Goal: Answer question/provide support

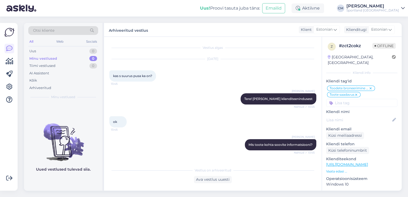
scroll to position [1466, 0]
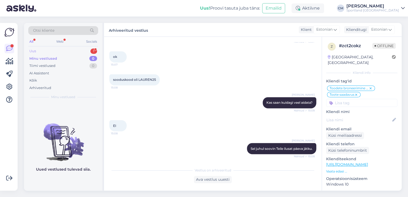
click at [94, 51] on div "1" at bounding box center [93, 51] width 7 height 5
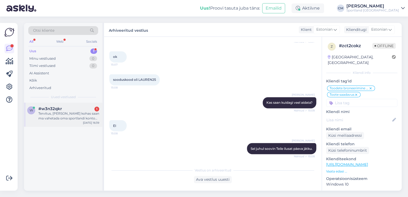
click at [69, 116] on div "Tervitus, kust kohas saan ma vahetada oma sportlandi konto gmaili ära?" at bounding box center [68, 116] width 61 height 10
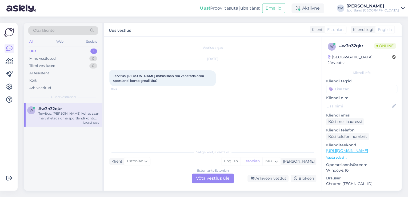
click at [204, 178] on div "Estonian to Estonian Võta vestlus üle" at bounding box center [213, 179] width 42 height 10
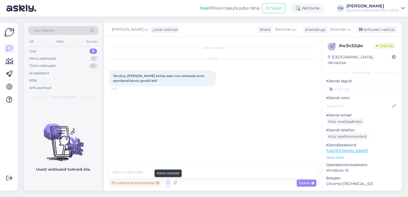
click at [166, 182] on icon at bounding box center [168, 183] width 6 height 8
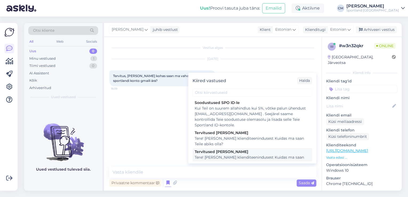
click at [235, 158] on div "Tere! [PERSON_NAME] klienditeenindusest Kuidas ma saan Teile abiks olla?" at bounding box center [252, 160] width 115 height 11
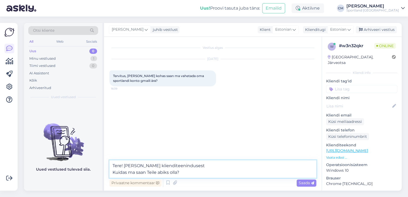
click at [216, 169] on textarea "Tere! [PERSON_NAME] klienditeenindusest Kuidas ma saan Teile abiks olla?" at bounding box center [212, 169] width 207 height 18
drag, startPoint x: 206, startPoint y: 176, endPoint x: 104, endPoint y: 178, distance: 101.9
click at [104, 178] on div "Vestlus algas Sep 4 2025 Tervitus, kust kohas saan ma vahetada oma sportlandi k…" at bounding box center [213, 114] width 218 height 154
type textarea "Tere! [PERSON_NAME] klienditeenindusest"
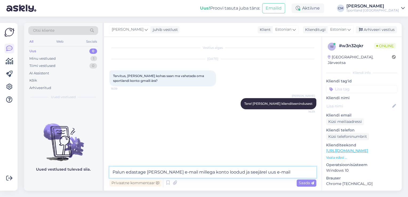
type textarea "Palun edastage meile vana e-mail millega konto loodud ja seejärel uus e-mail."
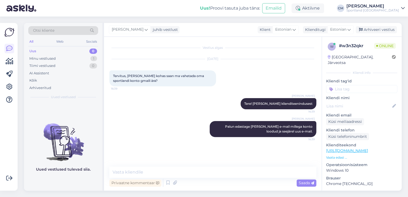
click at [345, 85] on input at bounding box center [361, 89] width 71 height 8
type input "e-m"
click at [360, 100] on div "E-maili muutmine" at bounding box center [361, 102] width 35 height 5
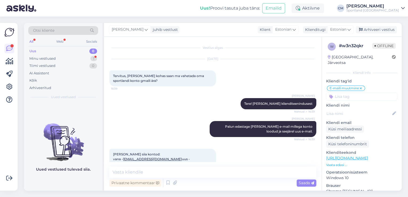
scroll to position [13, 0]
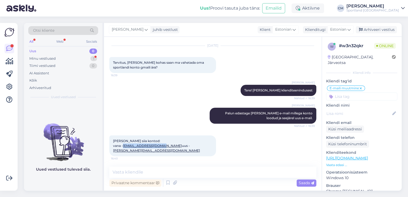
drag, startPoint x: 163, startPoint y: 145, endPoint x: 123, endPoint y: 146, distance: 39.5
click at [123, 146] on div "Lisasin siia kontod: vana - kristoferx6@gmail.com uus - kristofer.s6na@gmail.co…" at bounding box center [162, 145] width 107 height 21
copy link "kristoferx6@gmail.com"
drag, startPoint x: 165, startPoint y: 150, endPoint x: 122, endPoint y: 155, distance: 43.2
click at [122, 155] on div "Lisasin siia kontod: vana - kristoferx6@gmail.com uus - kristofer.s6na@gmail.co…" at bounding box center [162, 145] width 107 height 21
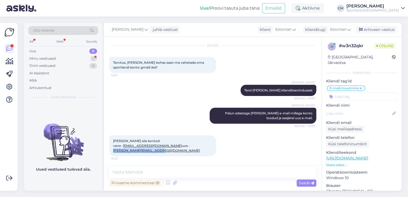
copy link "kristofer.s6na@gmail.com"
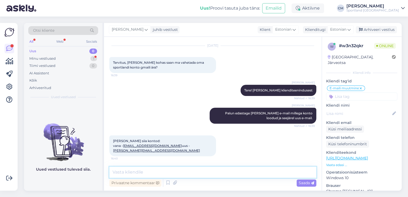
click at [196, 174] on textarea at bounding box center [212, 172] width 207 height 11
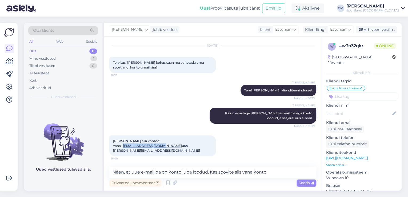
drag, startPoint x: 164, startPoint y: 146, endPoint x: 124, endPoint y: 146, distance: 40.3
click at [124, 146] on div "Lisasin siia kontod: vana - kristoferx6@gmail.com uus - kristofer.s6na@gmail.co…" at bounding box center [162, 145] width 107 height 21
copy link "kristoferx6@gmail.com"
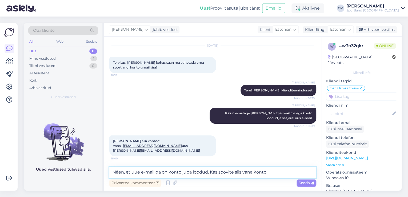
click at [279, 173] on textarea "Näen, et uue e-mailiga on konto juba loodud. Kas soovite siis vana konto" at bounding box center [212, 172] width 207 height 11
paste textarea "kristoferx6@gmail.com"
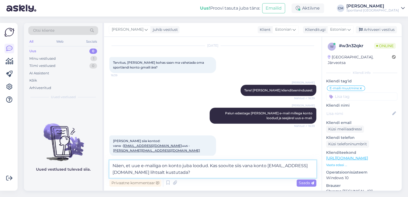
click at [112, 172] on textarea "Näen, et uue e-mailiga on konto juba loodud. Kas soovite siis vana konto kristo…" at bounding box center [212, 169] width 207 height 18
click at [209, 175] on textarea "Näen, et uue e-mailiga on konto juba loodud. Kas soovite siis vana konto kristo…" at bounding box center [212, 169] width 207 height 18
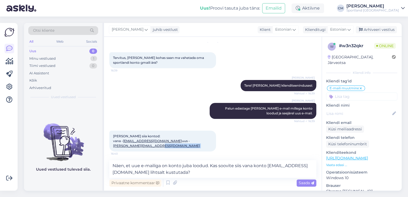
scroll to position [20, 0]
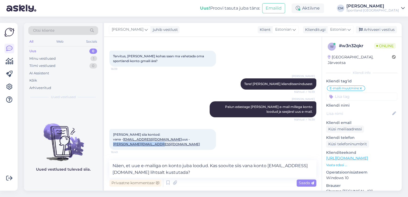
drag, startPoint x: 164, startPoint y: 151, endPoint x: 122, endPoint y: 146, distance: 42.5
click at [122, 146] on div "Lisasin siia kontod: vana - kristoferx6@gmail.com uus - kristofer.s6na@gmail.co…" at bounding box center [162, 139] width 107 height 21
copy link "kristofer.s6na@gmail.com"
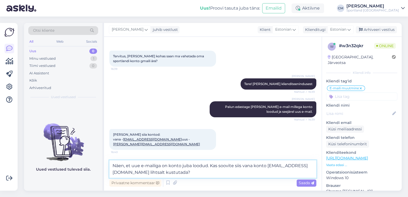
click at [160, 166] on textarea "Näen, et uue e-mailiga on konto juba loodud. Kas soovite siis vana konto kristo…" at bounding box center [212, 169] width 207 height 18
paste textarea "kristofer.s6na@gmail.com"
click at [226, 165] on textarea "Näen, et uue e-mailiga kristofer.s6na@gmail.com on konto juba loodud. Kas soovi…" at bounding box center [212, 169] width 207 height 18
click at [262, 166] on textarea "Näen, et uue e-mailiga kristofer.s6na@gmail.com on juba uus konto juba loodud. …" at bounding box center [212, 169] width 207 height 18
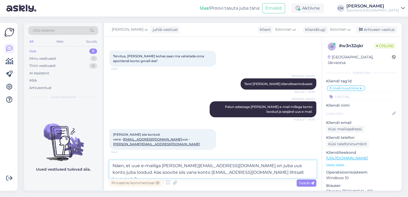
type textarea "Näen, et uue e-mailiga kristofer.s6na@gmail.com on juba uus konto loodud. Kas s…"
click at [258, 176] on textarea "Näen, et uue e-mailiga kristofer.s6na@gmail.com on juba uus konto loodud. Kas s…" at bounding box center [212, 169] width 207 height 18
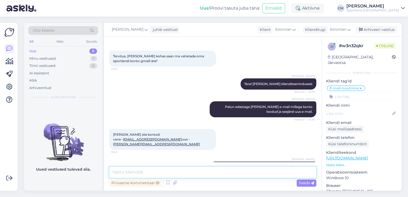
scroll to position [46, 0]
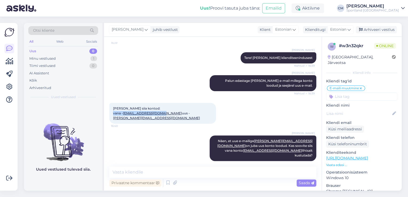
drag, startPoint x: 164, startPoint y: 112, endPoint x: 123, endPoint y: 111, distance: 40.8
click at [123, 111] on div "Lisasin siia kontod: vana - kristoferx6@gmail.com uus - kristofer.s6na@gmail.co…" at bounding box center [162, 113] width 107 height 21
copy span "kristoferx6@gmail.com"
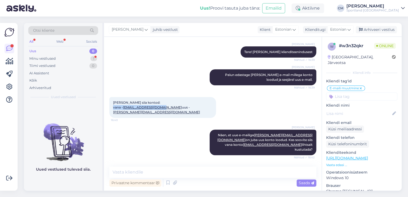
scroll to position [69, 0]
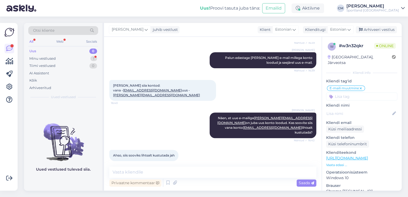
click at [159, 178] on div "Privaatne kommentaar Saada" at bounding box center [212, 183] width 207 height 10
click at [147, 168] on textarea at bounding box center [212, 172] width 207 height 11
drag, startPoint x: 164, startPoint y: 90, endPoint x: 124, endPoint y: 90, distance: 39.7
click at [124, 90] on div "Lisasin siia kontod: vana - kristoferx6@gmail.com uus - kristofer.s6na@gmail.co…" at bounding box center [162, 90] width 107 height 21
copy link "kristoferx6@gmail.com"
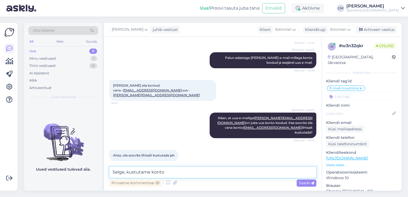
click at [175, 168] on textarea "Selge, kustutame konto" at bounding box center [212, 172] width 207 height 11
paste textarea "kristoferx6@gmail.com"
type textarea "Selge, kustutame konto kristoferx6@gmail.com"
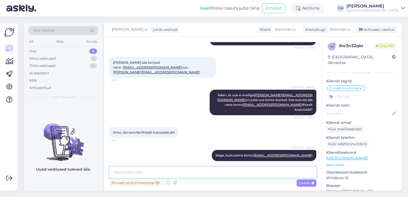
click at [238, 175] on textarea at bounding box center [212, 172] width 207 height 11
click at [264, 163] on div "Vestlus algas Sep 4 2025 Tervitus, kust kohas saan ma vahetada oma sportlandi k…" at bounding box center [213, 114] width 218 height 154
click at [258, 174] on textarea at bounding box center [212, 172] width 207 height 11
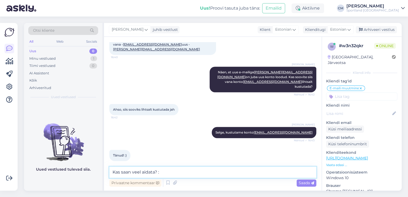
type textarea "Kas saan veel aidata? :)"
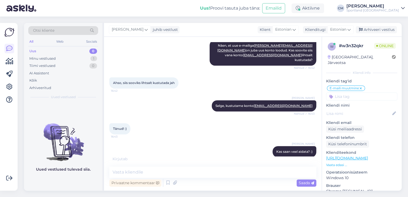
scroll to position [143, 0]
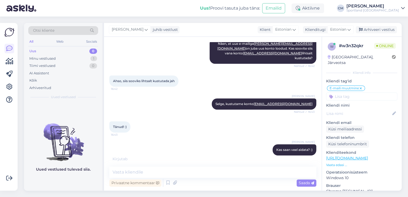
click at [347, 93] on input at bounding box center [361, 97] width 71 height 8
type input "kon"
click at [361, 109] on span "Sportland ID konto" at bounding box center [361, 110] width 31 height 3
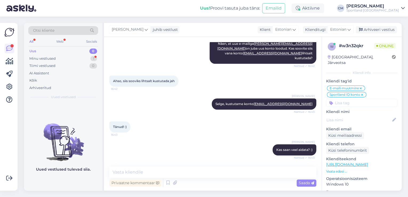
scroll to position [160, 0]
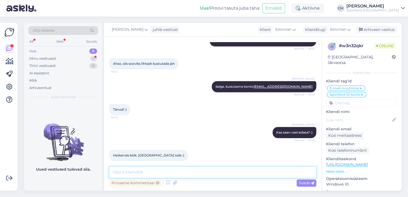
click at [159, 169] on textarea at bounding box center [212, 172] width 207 height 11
type textarea "Ilusat päeva jätku!"
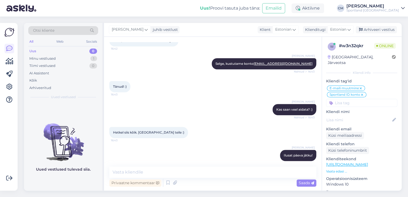
click at [379, 35] on div "[PERSON_NAME] juhib vestlust Klient [DEMOGRAPHIC_DATA] Klienditugi [DEMOGRAPHIC…" at bounding box center [252, 30] width 297 height 14
click at [380, 32] on div "Arhiveeri vestlus" at bounding box center [376, 29] width 41 height 7
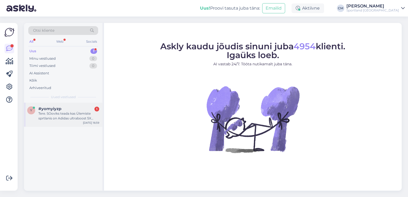
click at [59, 109] on span "#yomyiyzp" at bounding box center [49, 108] width 23 height 5
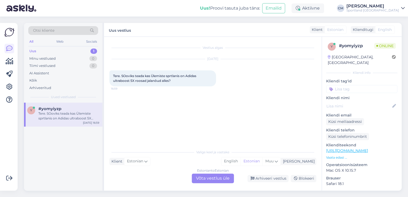
click at [223, 180] on div "Estonian to Estonian Võta vestlus üle" at bounding box center [213, 179] width 42 height 10
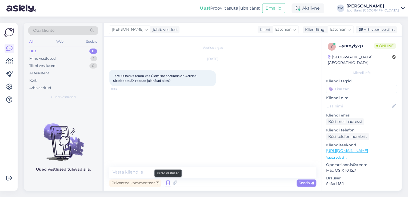
click at [168, 185] on icon at bounding box center [168, 183] width 6 height 8
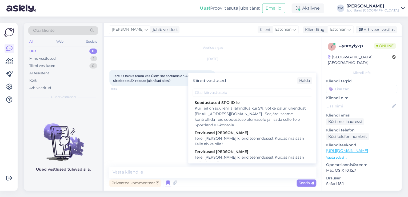
click at [264, 159] on div "Tere! [PERSON_NAME] klienditeenindusest Kuidas ma saan Teile abiks olla?" at bounding box center [252, 160] width 115 height 11
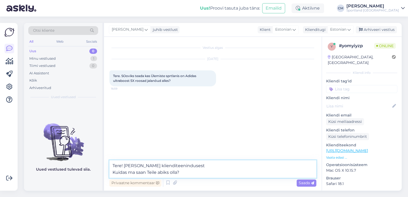
drag, startPoint x: 214, startPoint y: 171, endPoint x: 106, endPoint y: 175, distance: 108.6
click at [106, 175] on div "Vestlus algas [DATE] Tere. SOoviks teada kas Ülemiste sprtlanis on Adidas ultra…" at bounding box center [213, 114] width 218 height 154
type textarea "Tere! [PERSON_NAME] klienditeenindusest"
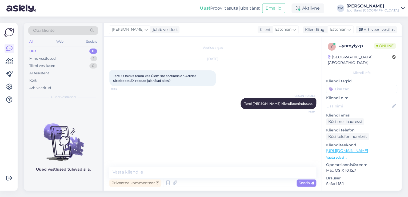
click at [368, 148] on link "[URL][DOMAIN_NAME]" at bounding box center [347, 150] width 42 height 5
click at [138, 173] on textarea at bounding box center [212, 172] width 207 height 11
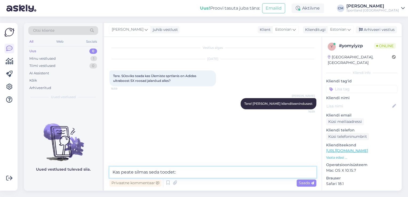
paste textarea "[URL][DOMAIN_NAME]"
type textarea "Kas peate silmas seda toodet: [URL][DOMAIN_NAME]"
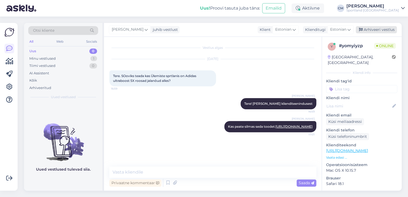
click at [375, 31] on div "Arhiveeri vestlus" at bounding box center [376, 29] width 41 height 7
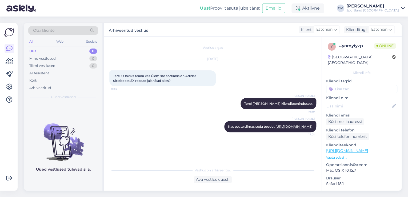
click at [364, 85] on input at bounding box center [361, 89] width 71 height 8
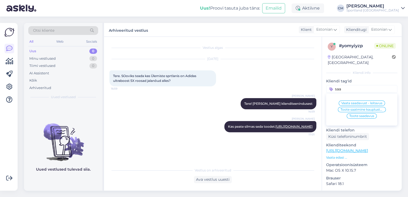
type input "saa"
click at [354, 114] on span "Toote saadavus" at bounding box center [361, 115] width 25 height 3
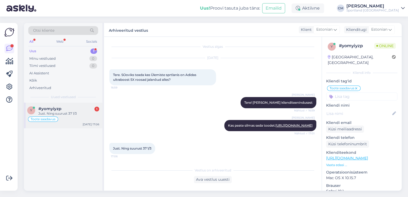
click at [75, 107] on div "#yomyiyzp 1" at bounding box center [68, 108] width 61 height 5
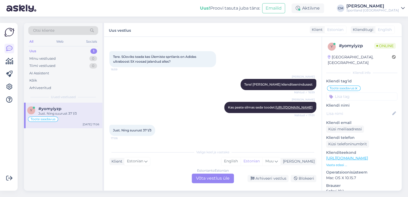
click at [211, 176] on div "Estonian to Estonian Võta vestlus üle" at bounding box center [213, 179] width 42 height 10
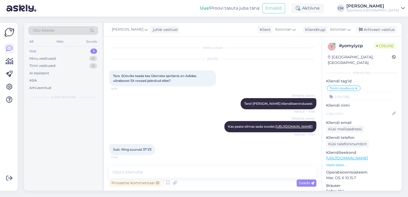
scroll to position [9, 0]
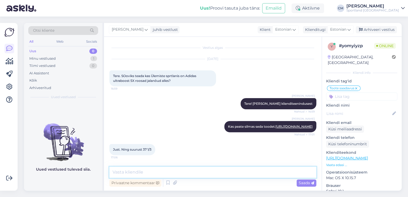
click at [196, 175] on textarea at bounding box center [212, 172] width 207 height 11
click at [248, 126] on div "[PERSON_NAME] Kas peate silmas seda toodet: [URL][DOMAIN_NAME] Nähtud ✓ 17:01" at bounding box center [270, 126] width 92 height 11
click at [248, 125] on div "[PERSON_NAME] Kas peate silmas seda toodet: [URL][DOMAIN_NAME] Nähtud ✓ 17:01" at bounding box center [270, 126] width 92 height 11
click at [275, 124] on link "[URL][DOMAIN_NAME]" at bounding box center [293, 126] width 37 height 4
click at [151, 170] on textarea at bounding box center [212, 172] width 207 height 11
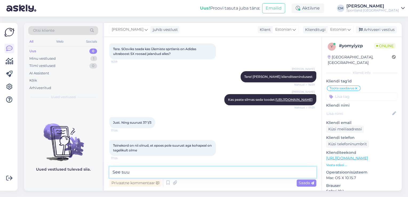
scroll to position [59, 0]
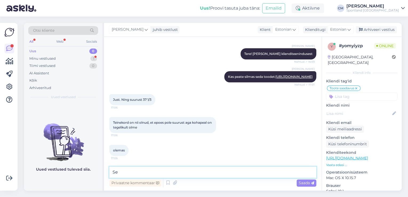
type textarea "S"
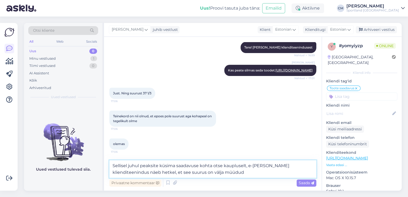
type textarea "Sellisel juhul peaksite küsima saadavuse kohta otse kaupluselt, e-[PERSON_NAME]…"
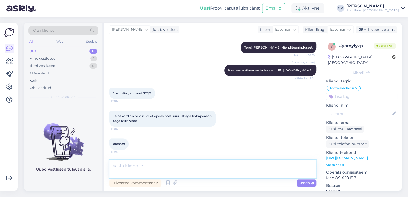
scroll to position [92, 0]
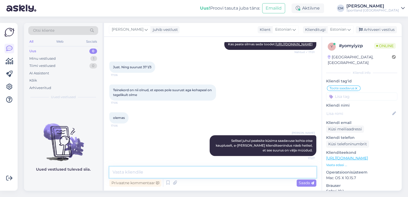
paste textarea "[URL][DOMAIN_NAME]"
type textarea "[URL][DOMAIN_NAME]"
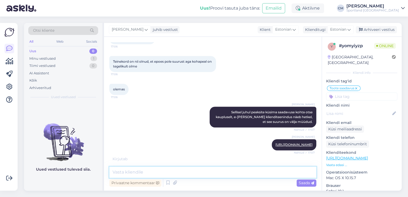
scroll to position [138, 0]
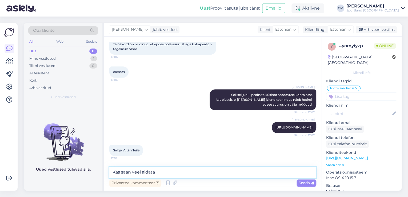
type textarea "Kas saan veel aidata?"
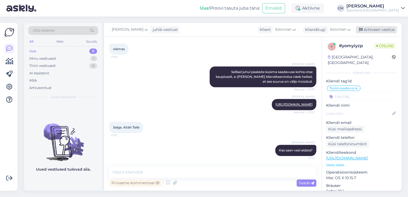
click at [383, 30] on div "Arhiveeri vestlus" at bounding box center [376, 29] width 41 height 7
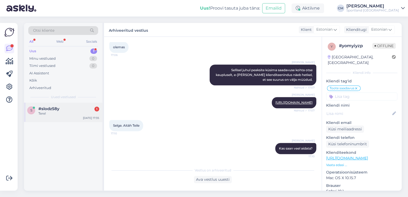
click at [71, 112] on div "Tere!" at bounding box center [68, 113] width 61 height 5
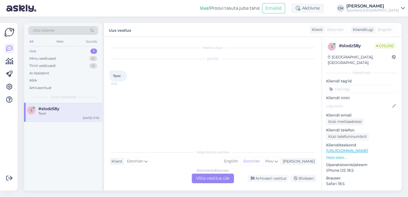
click at [200, 178] on div "Estonian to Estonian Võta vestlus üle" at bounding box center [213, 179] width 42 height 10
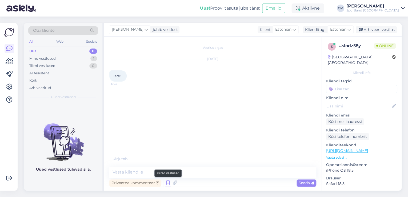
click at [166, 181] on icon at bounding box center [168, 183] width 6 height 8
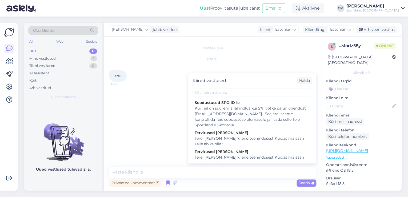
click at [242, 150] on div "Tervitused [PERSON_NAME]" at bounding box center [252, 152] width 115 height 6
type textarea "Tere! [PERSON_NAME] klienditeenindusest Kuidas ma saan Teile abiks olla?"
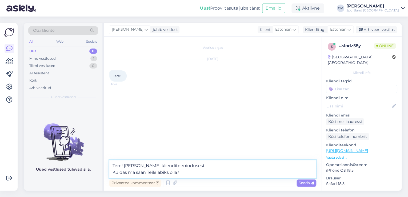
click at [234, 167] on textarea "Tere! [PERSON_NAME] klienditeenindusest Kuidas ma saan Teile abiks olla?" at bounding box center [212, 169] width 207 height 18
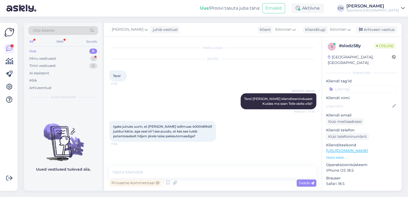
click at [190, 125] on span "Igaks juhuks uurin, et [PERSON_NAME] tellimuse 4000489461 justkui kätte, aga se…" at bounding box center [163, 131] width 100 height 14
copy span "4000489461"
click at [168, 185] on icon at bounding box center [168, 183] width 6 height 8
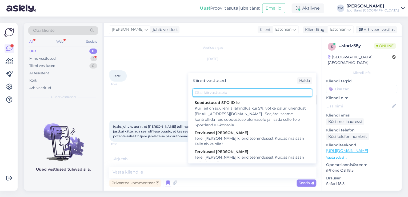
click at [242, 95] on input "text" at bounding box center [251, 93] width 119 height 8
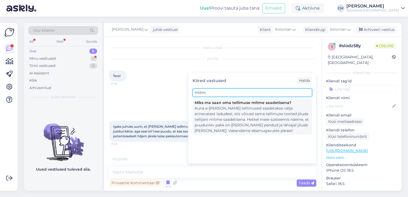
type input "mitm"
click at [245, 106] on div "Kuna e-[PERSON_NAME] tellimused saadetakse välja erinevatest ladudest, siis või…" at bounding box center [252, 120] width 115 height 28
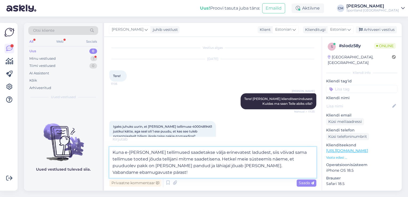
drag, startPoint x: 190, startPoint y: 175, endPoint x: 109, endPoint y: 173, distance: 80.5
click at [109, 173] on textarea "Kuna e-[PERSON_NAME] tellimused saadetakse välja erinevatest ladudest, siis või…" at bounding box center [212, 162] width 207 height 31
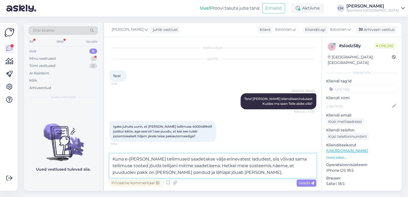
scroll to position [22, 0]
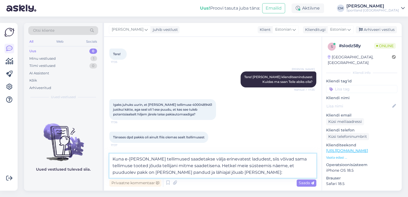
paste textarea "05757992178818"
drag, startPoint x: 148, startPoint y: 172, endPoint x: 121, endPoint y: 173, distance: 27.0
click at [121, 173] on textarea "Kuna e-[PERSON_NAME] tellimused saadetakse välja erinevatest ladudest, siis või…" at bounding box center [212, 166] width 207 height 24
click at [192, 172] on textarea "Kuna e-[PERSON_NAME] tellimused saadetakse välja erinevatest ladudest, siis või…" at bounding box center [212, 166] width 207 height 24
click at [300, 165] on textarea "Kuna e-[PERSON_NAME] tellimused saadetakse välja erinevatest ladudest, siis või…" at bounding box center [212, 166] width 207 height 24
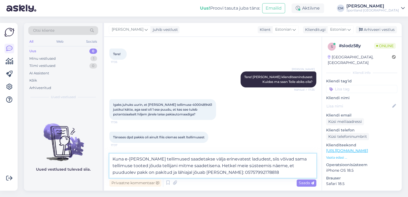
click at [300, 165] on textarea "Kuna e-[PERSON_NAME] tellimused saadetakse välja erinevatest ladudest, siis või…" at bounding box center [212, 166] width 207 height 24
type textarea "Kuna e-[PERSON_NAME] tellimused saadetakse välja erinevatest ladudest, siis või…"
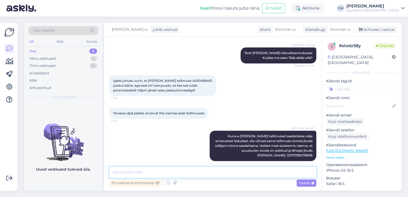
scroll to position [69, 0]
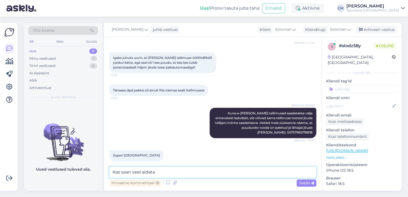
type textarea "Kas saan veel aidata?"
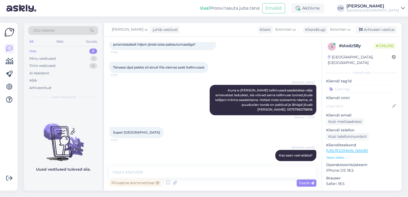
click at [355, 85] on input at bounding box center [361, 89] width 71 height 8
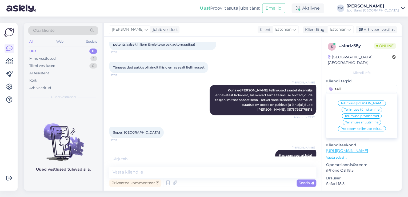
type input "tell"
click at [356, 102] on span "Tellimuse [PERSON_NAME] info" at bounding box center [361, 103] width 43 height 3
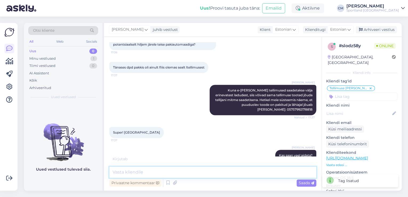
click at [162, 168] on textarea at bounding box center [212, 172] width 207 height 11
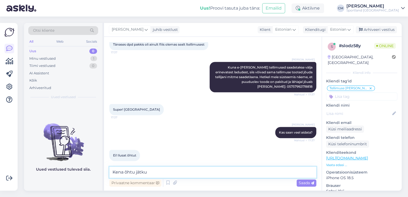
type textarea "Kena õhtu jätku!"
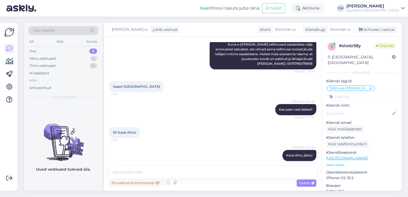
click at [57, 81] on div "Kõik" at bounding box center [63, 80] width 70 height 7
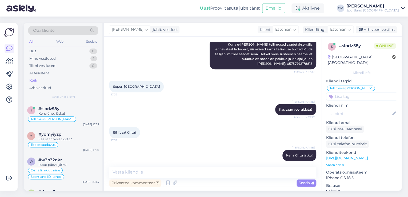
click at [371, 24] on div "[PERSON_NAME] juhib vestlust Klient [DEMOGRAPHIC_DATA] Klienditugi [DEMOGRAPHIC…" at bounding box center [252, 30] width 297 height 14
click at [370, 28] on div "Arhiveeri vestlus" at bounding box center [376, 29] width 41 height 7
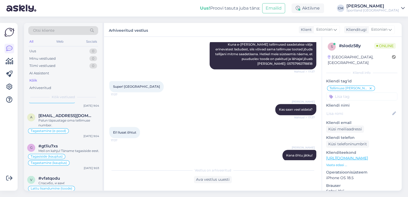
scroll to position [448, 0]
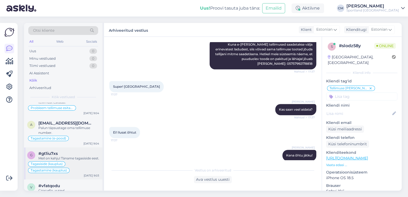
click at [72, 158] on div "Meil on kahju! Täname tagasiside eest." at bounding box center [68, 158] width 61 height 5
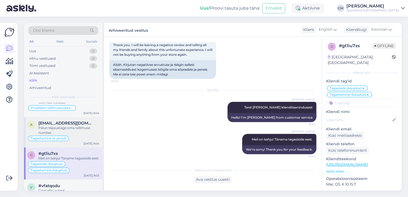
click at [42, 122] on span "[EMAIL_ADDRESS][DOMAIN_NAME]" at bounding box center [65, 123] width 55 height 5
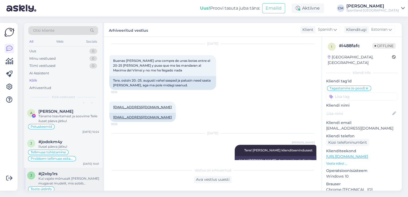
scroll to position [299, 0]
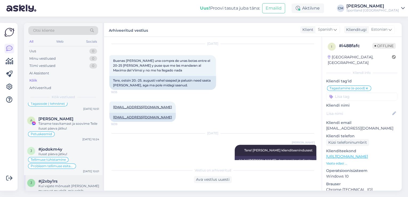
click at [75, 152] on div "Ilusat päeva jätku!" at bounding box center [68, 154] width 61 height 5
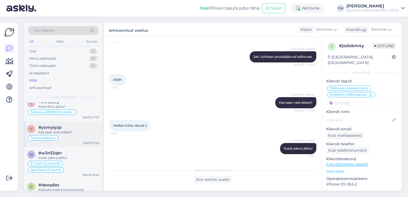
scroll to position [0, 0]
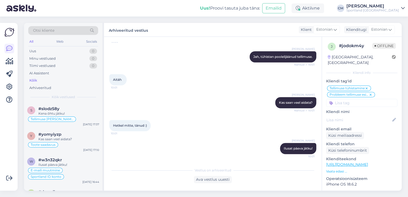
click at [379, 13] on div "Uus! Proovi tasuta [PERSON_NAME]: Emailid Aktiivne [PERSON_NAME] Sportland [GEO…" at bounding box center [204, 8] width 408 height 17
click at [379, 12] on div "Sportland [GEOGRAPHIC_DATA]" at bounding box center [372, 10] width 53 height 4
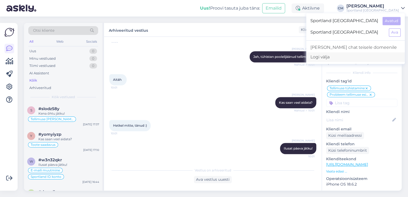
click at [372, 57] on div "Logi välja" at bounding box center [355, 57] width 99 height 10
